Goal: Understand site structure: Understand site structure

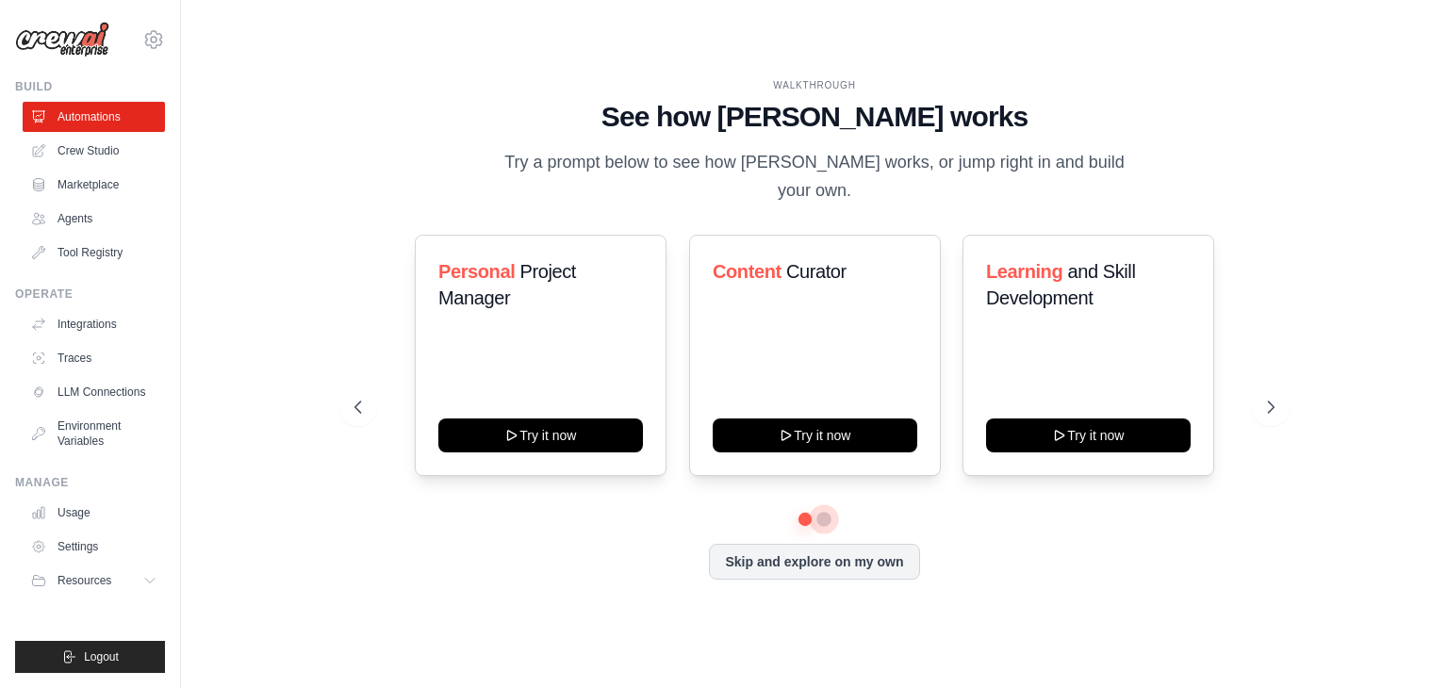
click at [825, 512] on button at bounding box center [824, 519] width 15 height 15
click at [106, 397] on link "LLM Connections" at bounding box center [96, 392] width 142 height 30
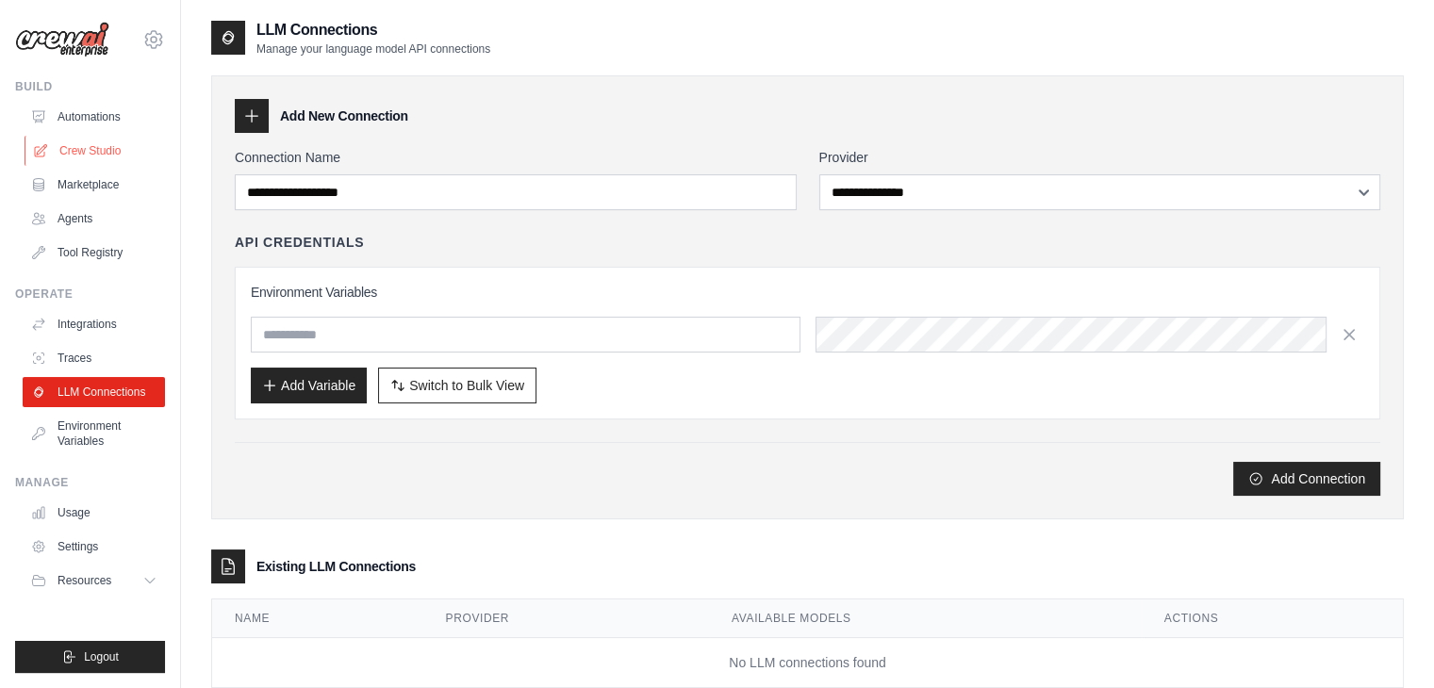
click at [63, 154] on link "Crew Studio" at bounding box center [96, 151] width 142 height 30
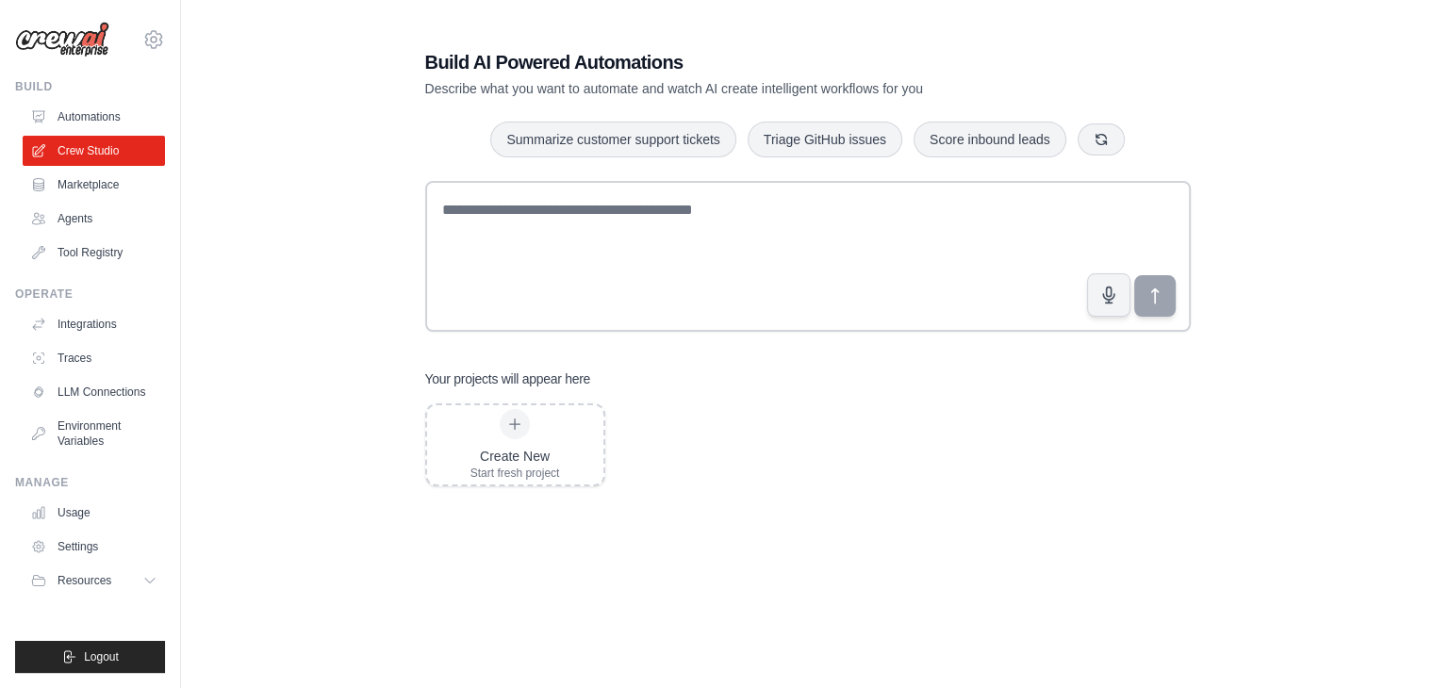
click at [600, 83] on p "Describe what you want to automate and watch AI create intelligent workflows fo…" at bounding box center [742, 88] width 634 height 19
